Goal: Transaction & Acquisition: Purchase product/service

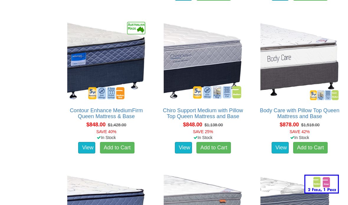
scroll to position [481, 0]
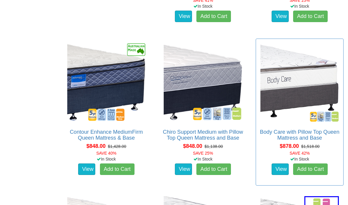
click at [300, 83] on img at bounding box center [299, 82] width 81 height 81
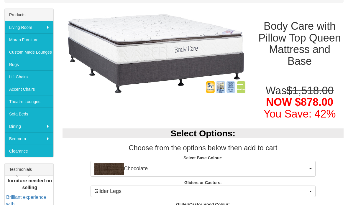
scroll to position [95, 0]
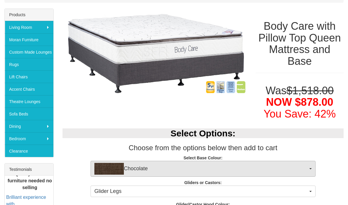
click at [312, 167] on button "Chocolate" at bounding box center [202, 169] width 225 height 16
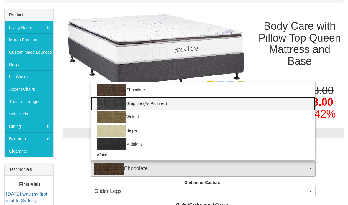
click at [118, 102] on img at bounding box center [111, 104] width 29 height 12
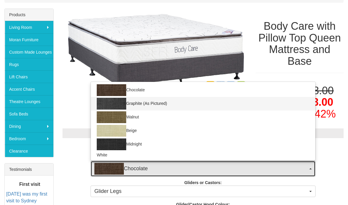
select select "1209"
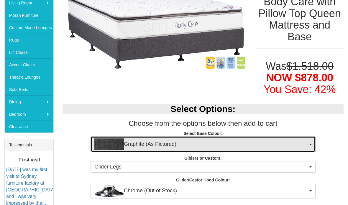
scroll to position [123, 0]
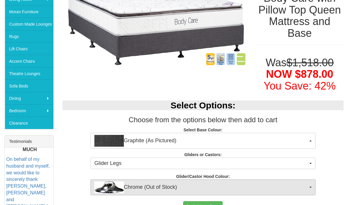
click at [308, 186] on button "Chrome (Out of Stock)" at bounding box center [202, 188] width 225 height 16
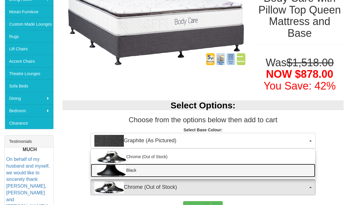
click at [305, 172] on link "Black" at bounding box center [203, 171] width 224 height 14
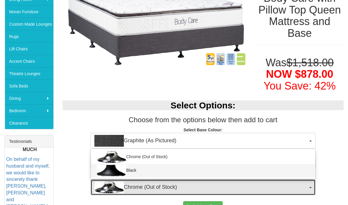
select select "1164"
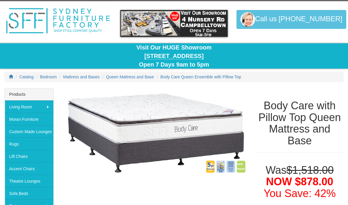
scroll to position [0, 0]
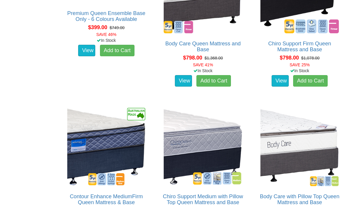
scroll to position [417, 0]
click at [200, 124] on img at bounding box center [202, 146] width 81 height 81
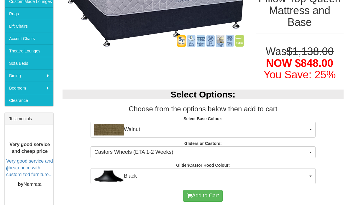
scroll to position [146, 0]
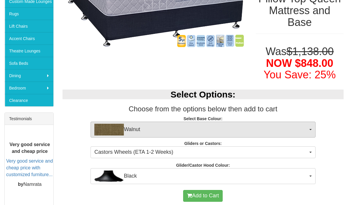
click at [307, 129] on span "Walnut" at bounding box center [200, 130] width 213 height 12
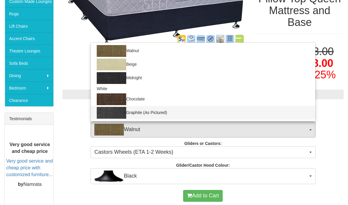
click at [109, 112] on img at bounding box center [111, 113] width 29 height 12
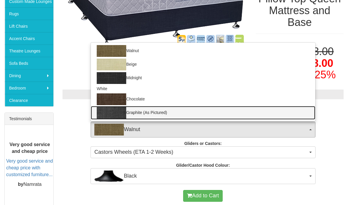
select select "1209"
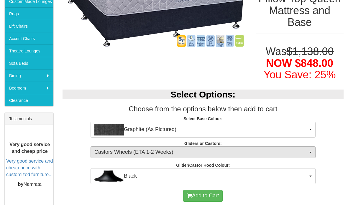
click at [104, 152] on span "Castors Wheels (ETA 1-2 Weeks)" at bounding box center [200, 153] width 213 height 8
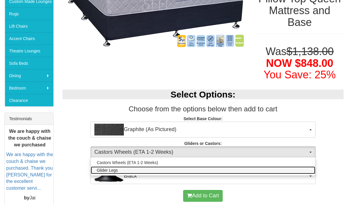
click at [109, 172] on link "Glider Legs" at bounding box center [203, 171] width 224 height 8
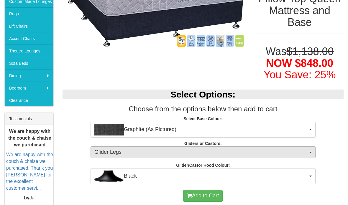
click at [108, 150] on span "Glider Legs" at bounding box center [200, 153] width 213 height 8
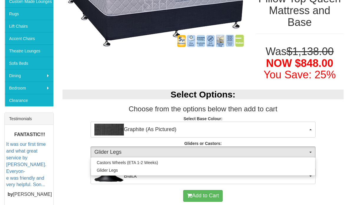
click at [101, 191] on div at bounding box center [174, 102] width 348 height 205
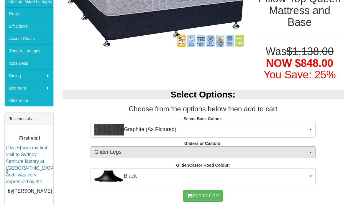
click at [106, 149] on span "Glider Legs" at bounding box center [200, 153] width 213 height 8
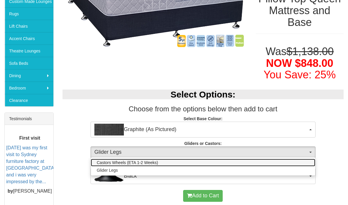
click at [122, 160] on span "Castors Wheels (ETA 1-2 Weeks)" at bounding box center [127, 163] width 61 height 6
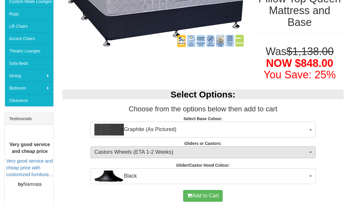
click at [106, 150] on span "Castors Wheels (ETA 1-2 Weeks)" at bounding box center [200, 153] width 213 height 8
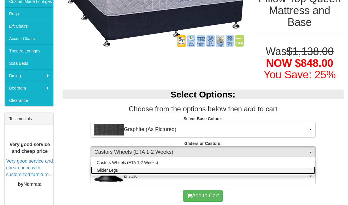
click at [106, 168] on span "Glider Legs" at bounding box center [107, 170] width 21 height 6
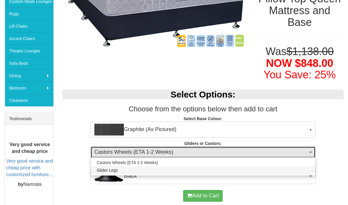
select select "1161"
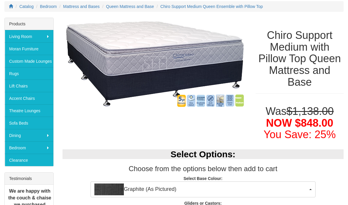
scroll to position [81, 0]
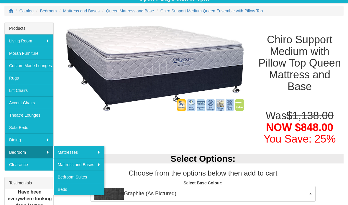
click at [75, 112] on img at bounding box center [154, 68] width 185 height 92
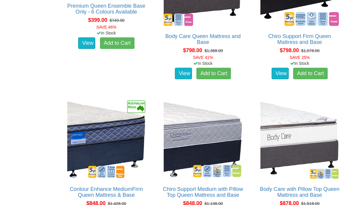
scroll to position [427, 0]
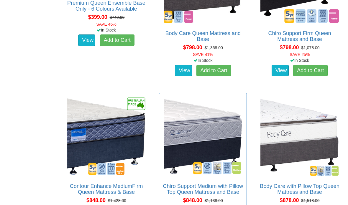
click at [196, 132] on img at bounding box center [202, 136] width 81 height 81
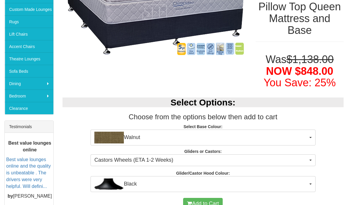
scroll to position [138, 0]
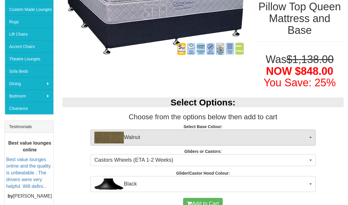
click at [309, 136] on button "Walnut" at bounding box center [202, 138] width 225 height 16
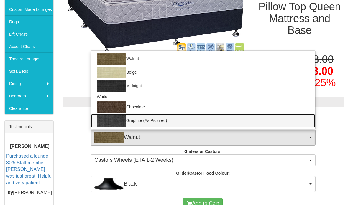
click at [279, 115] on link "Graphite (As Pictured)" at bounding box center [203, 121] width 224 height 14
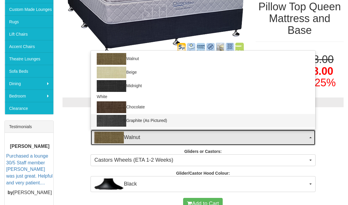
select select "1209"
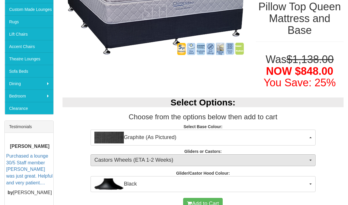
click at [315, 158] on button "Castors Wheels (ETA 1-2 Weeks)" at bounding box center [202, 160] width 225 height 12
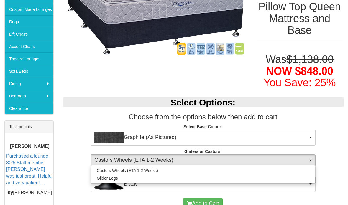
click at [336, 124] on div at bounding box center [174, 102] width 348 height 205
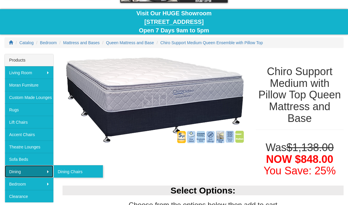
scroll to position [49, 0]
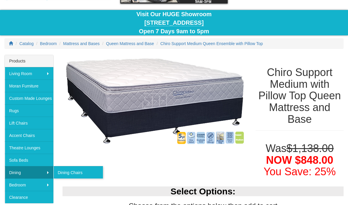
click at [70, 135] on img at bounding box center [154, 101] width 185 height 92
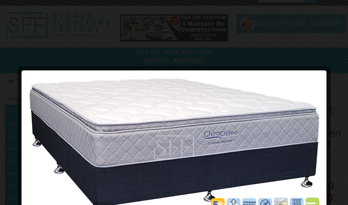
scroll to position [0, 0]
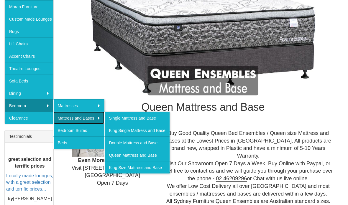
scroll to position [128, 0]
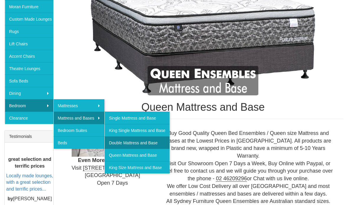
click at [124, 145] on link "Double Mattress and Base" at bounding box center [136, 142] width 65 height 12
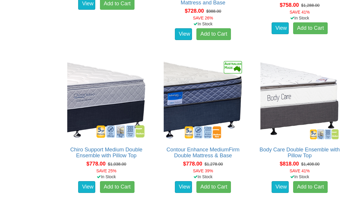
scroll to position [456, 0]
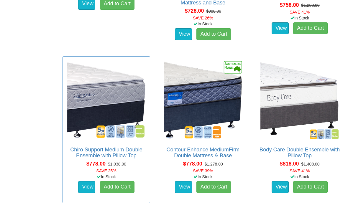
click at [102, 96] on img at bounding box center [106, 100] width 81 height 81
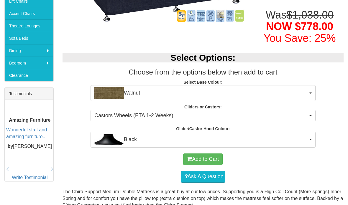
scroll to position [169, 0]
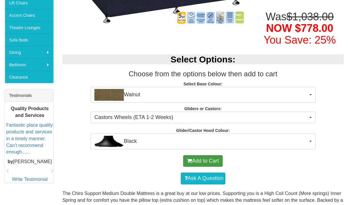
click at [201, 160] on button "Add to Cart" at bounding box center [202, 161] width 39 height 12
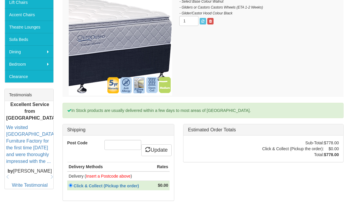
scroll to position [169, 0]
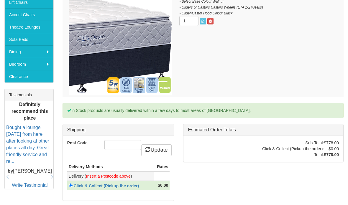
click at [104, 177] on font "Insert a Postcode above" at bounding box center [108, 176] width 45 height 5
click at [112, 144] on input "Post Code" at bounding box center [122, 145] width 37 height 10
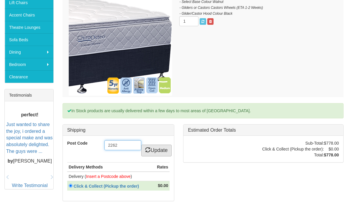
type input "2262"
click at [159, 150] on link "Update" at bounding box center [156, 151] width 30 height 12
